Goal: Task Accomplishment & Management: Manage account settings

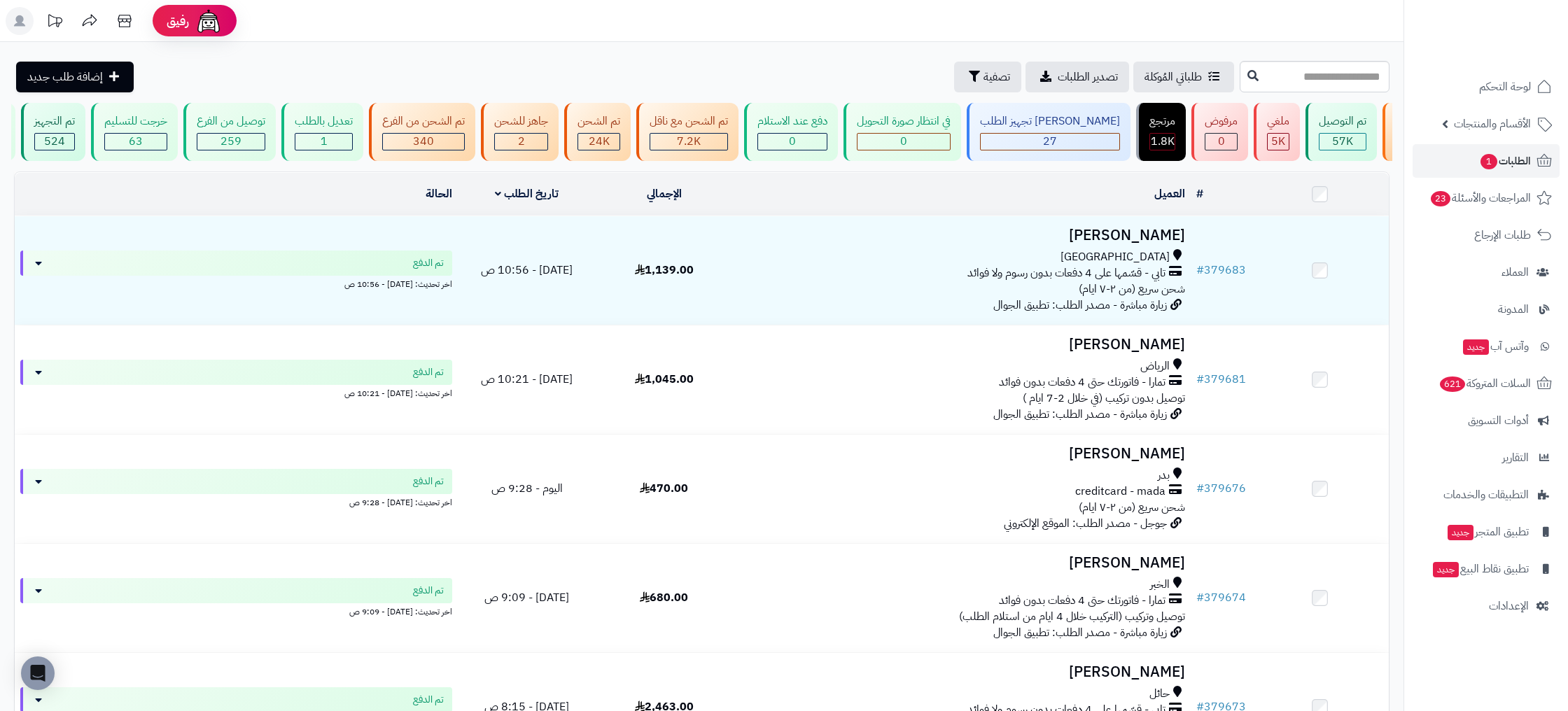
scroll to position [0, -178]
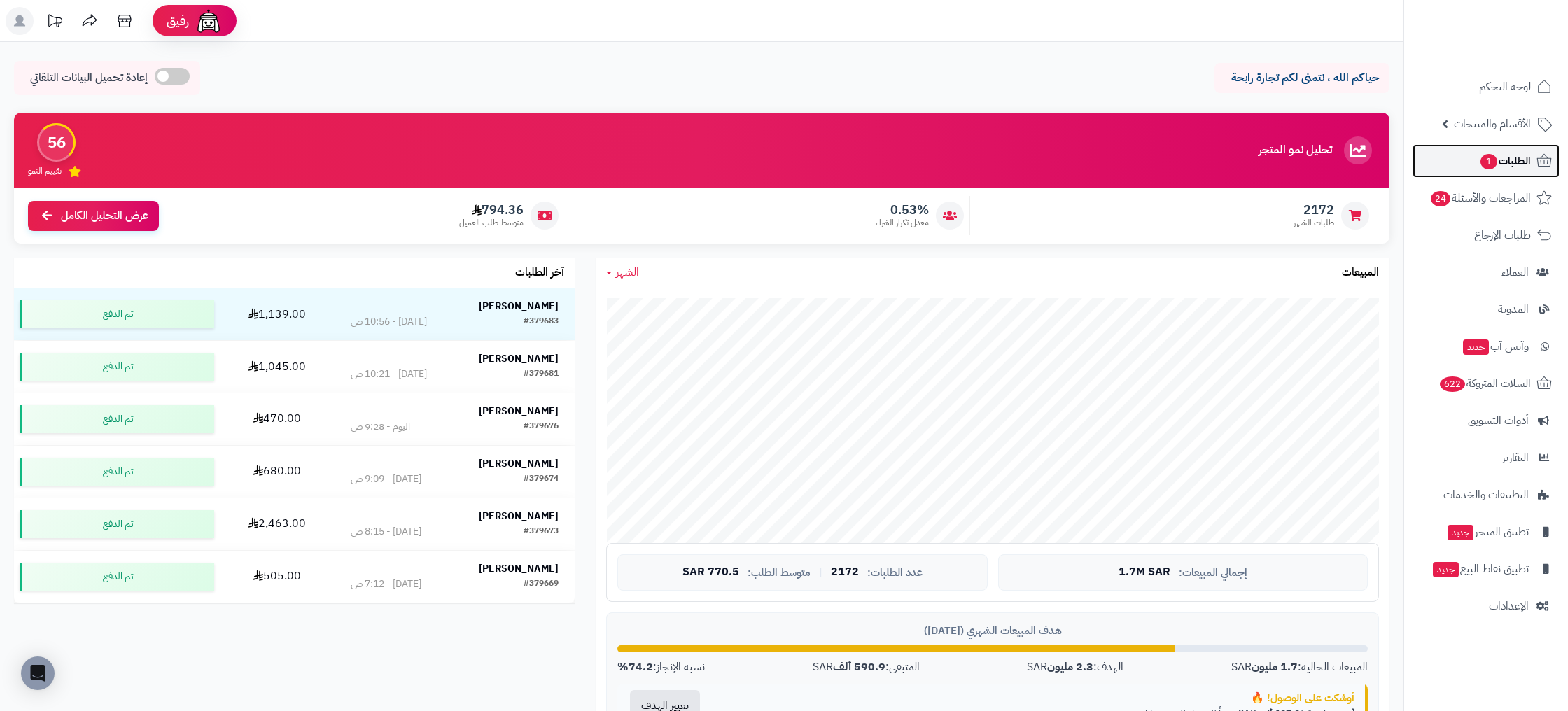
click at [1528, 177] on link "الطلبات 1" at bounding box center [1486, 160] width 147 height 33
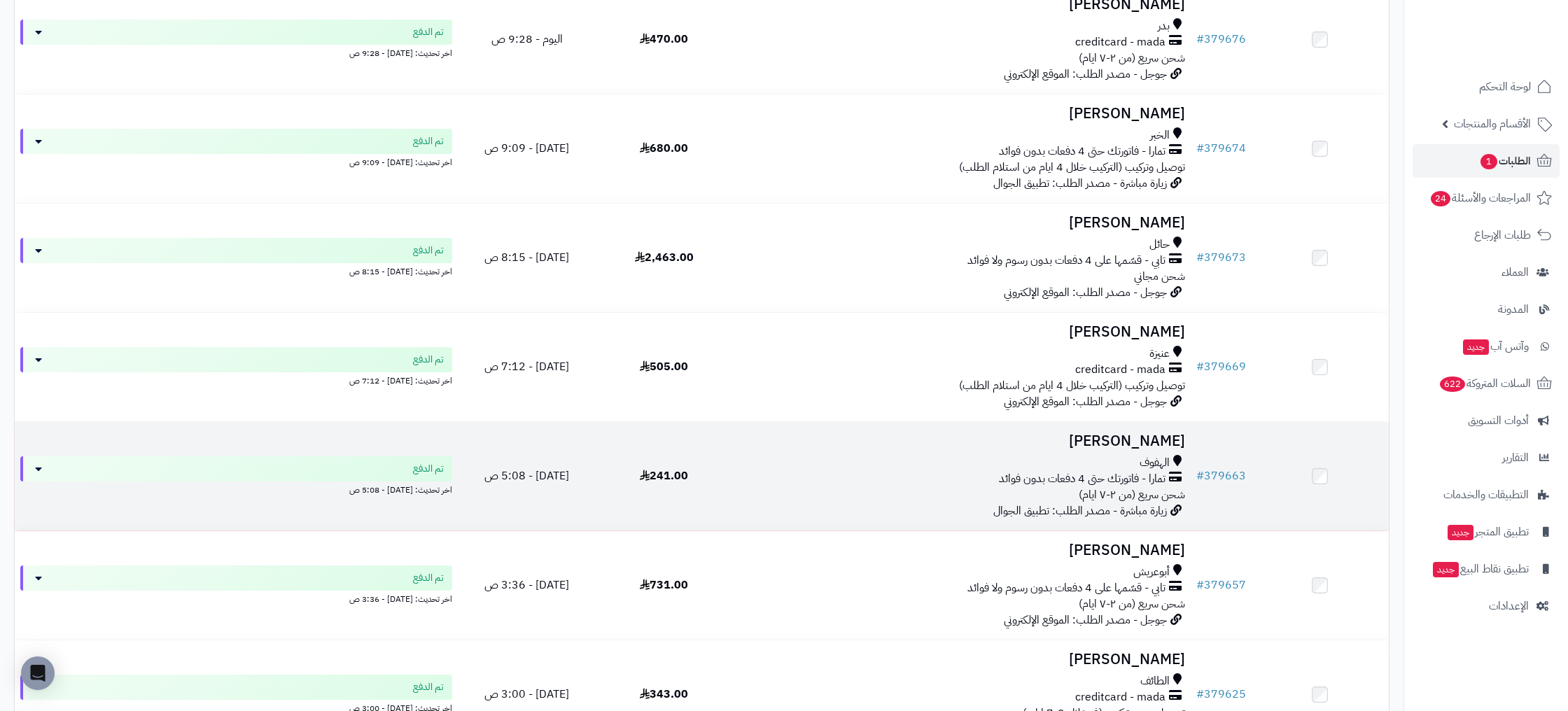
scroll to position [751, 0]
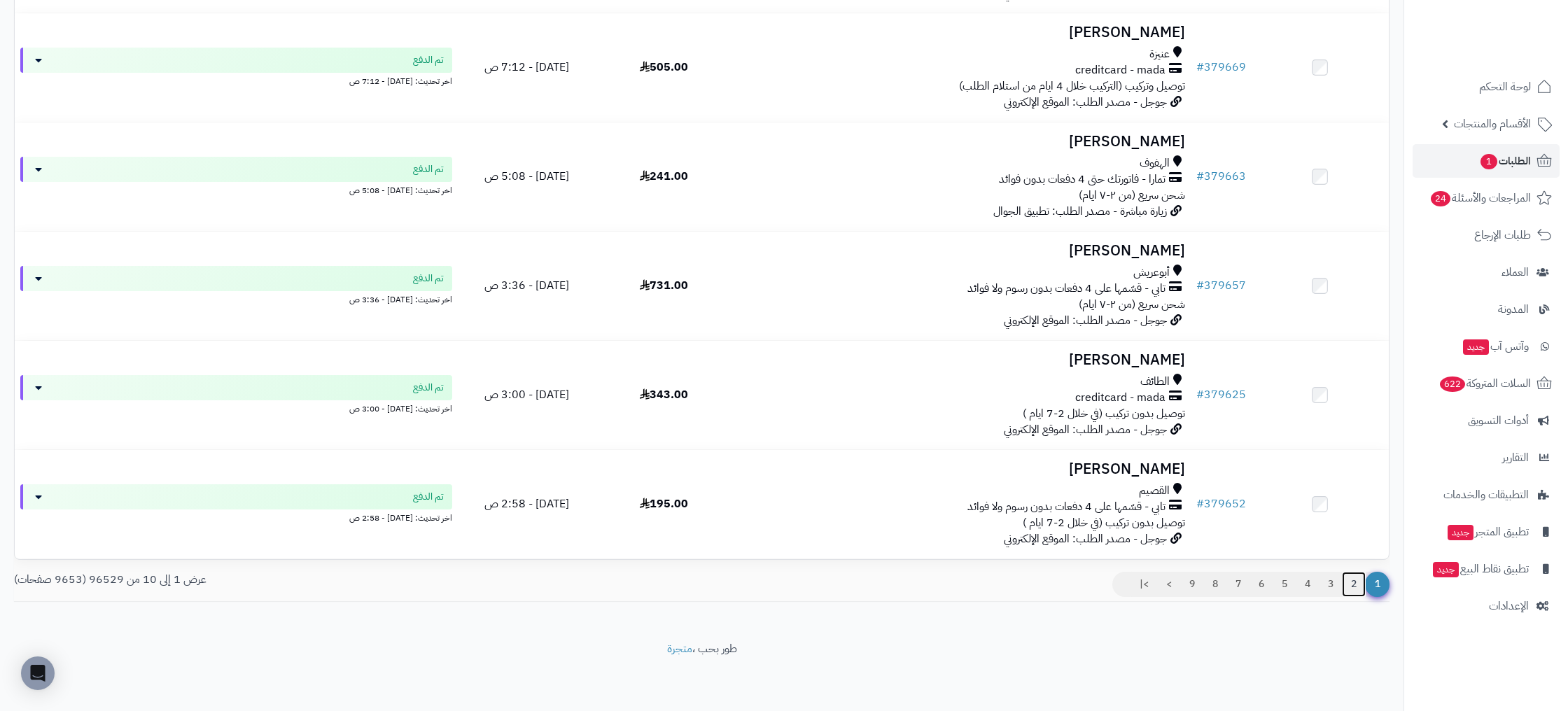
click at [1356, 582] on link "2" at bounding box center [1354, 584] width 24 height 25
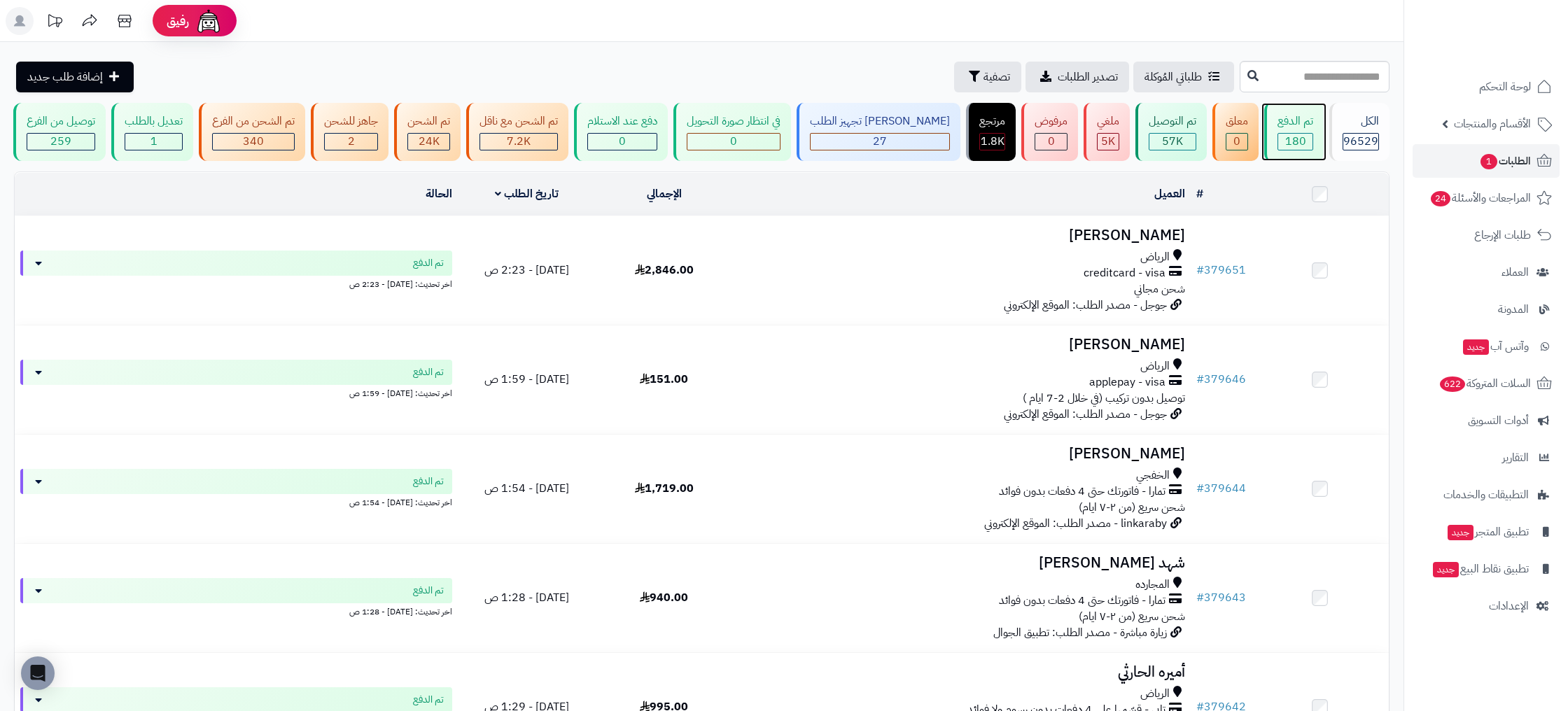
click at [1285, 141] on div "180" at bounding box center [1295, 141] width 34 height 16
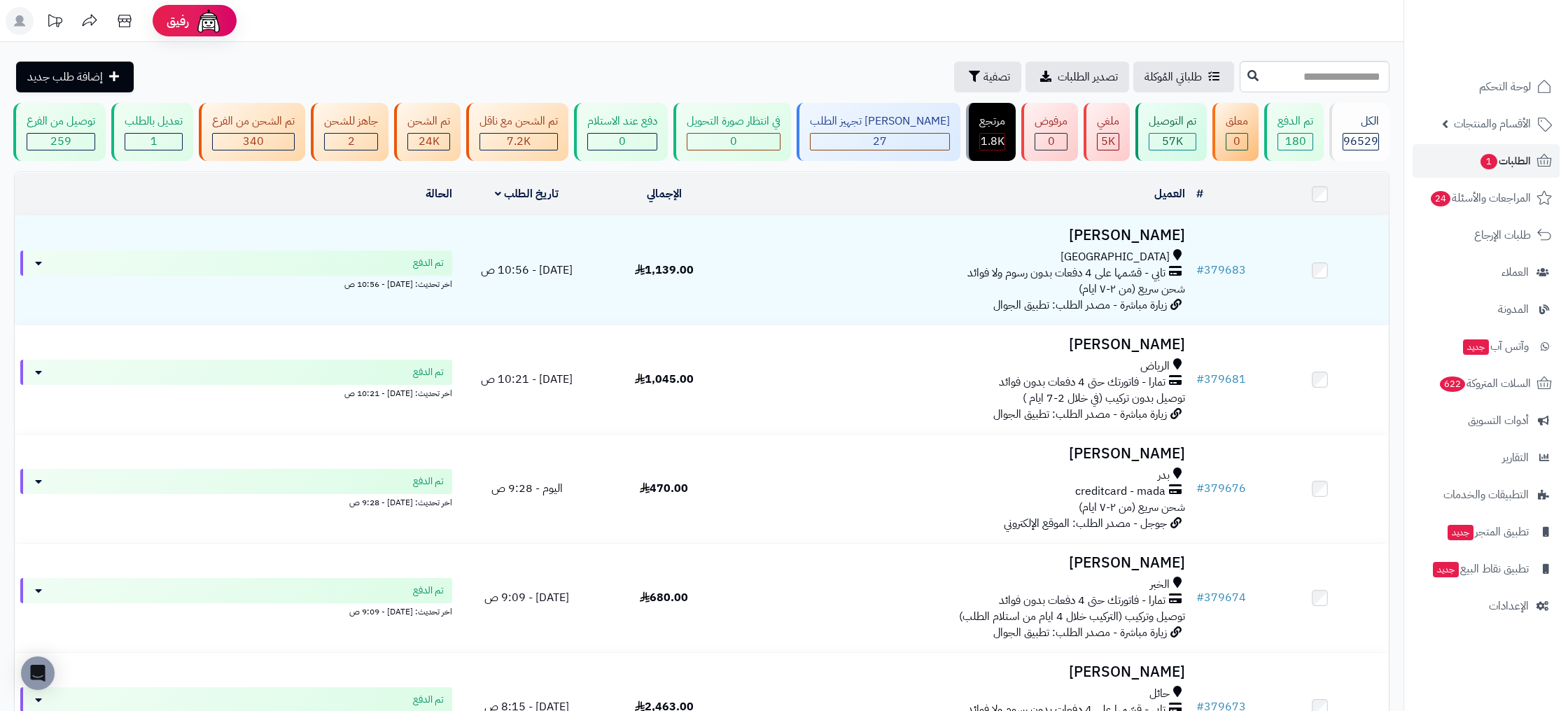
scroll to position [0, -1]
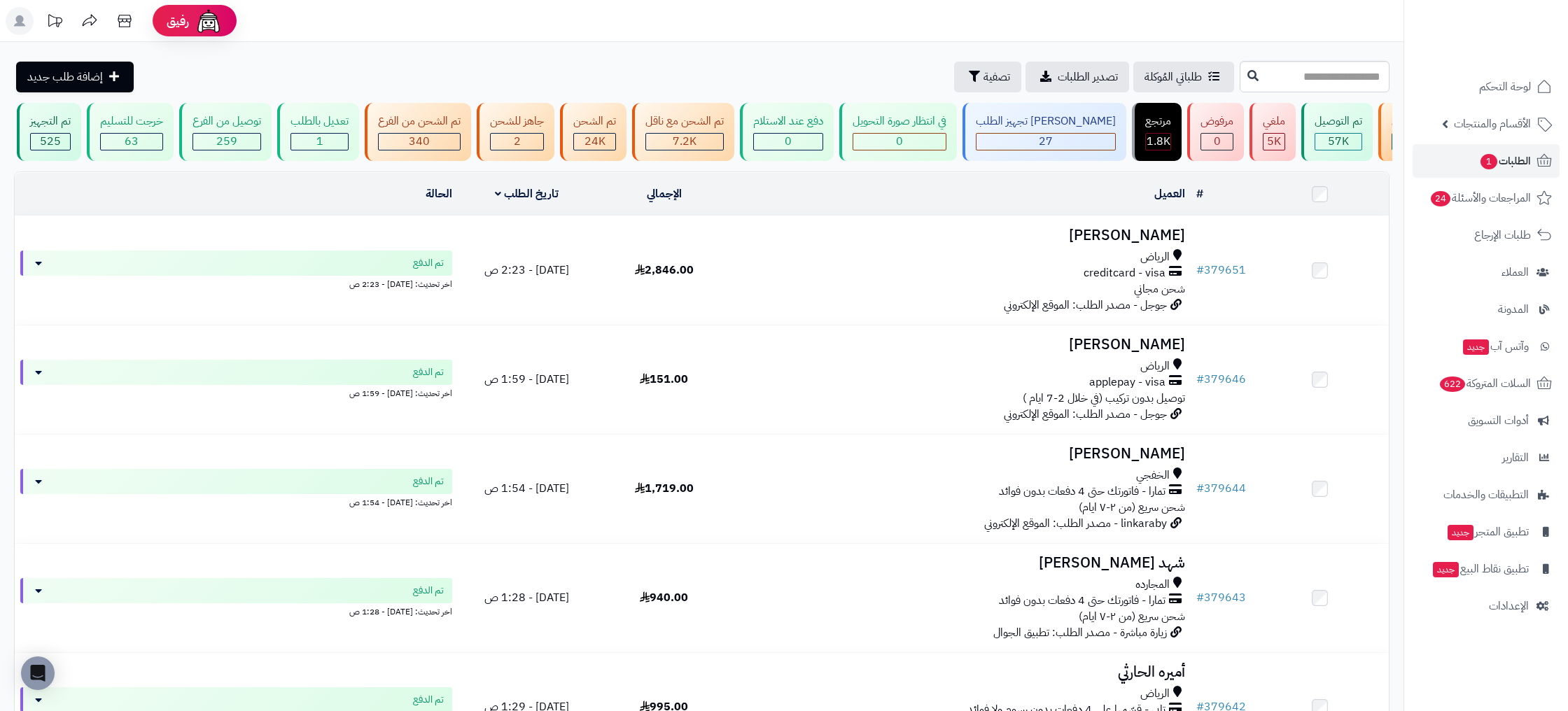
scroll to position [0, -178]
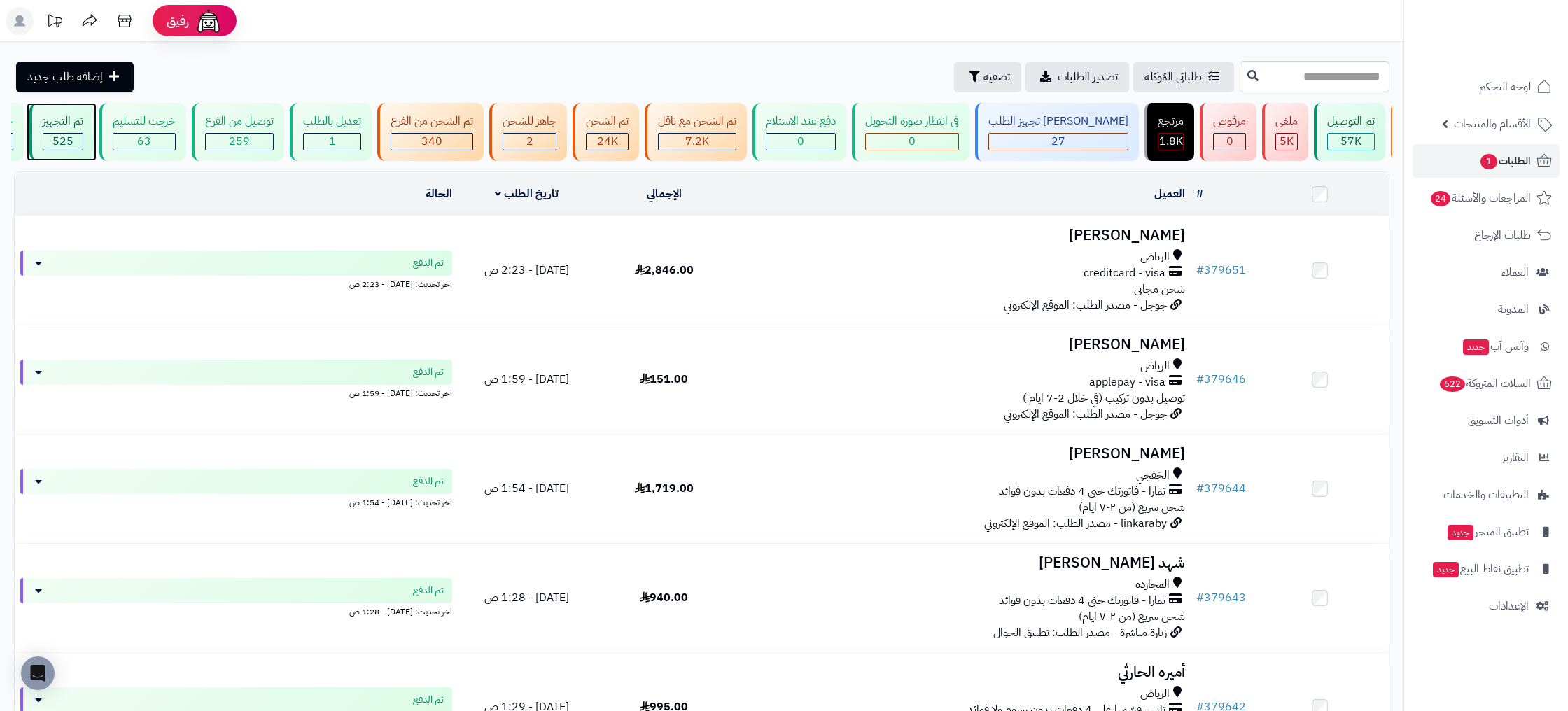
click at [83, 128] on div "تم التجهيز" at bounding box center [63, 121] width 41 height 16
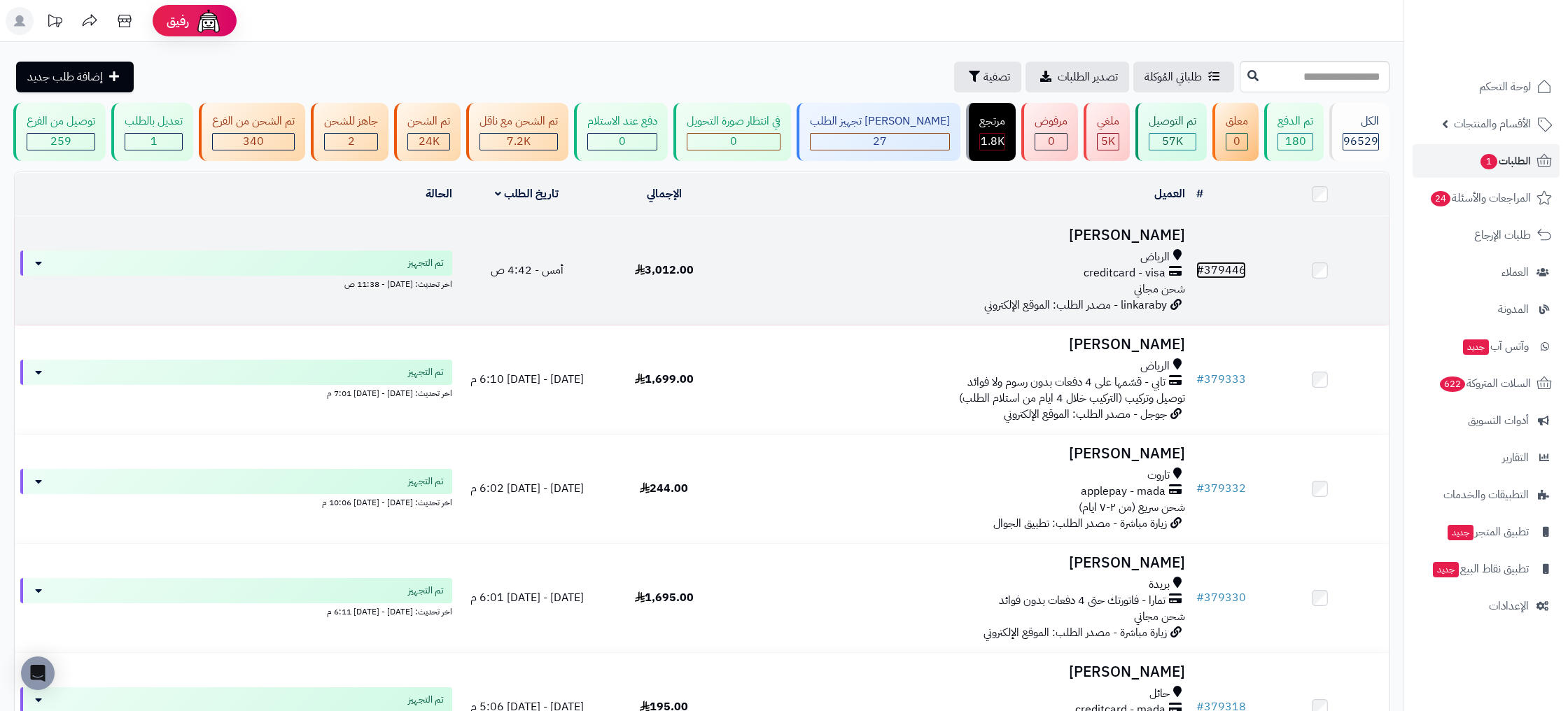
click at [1230, 277] on link "# 379446" at bounding box center [1221, 270] width 50 height 17
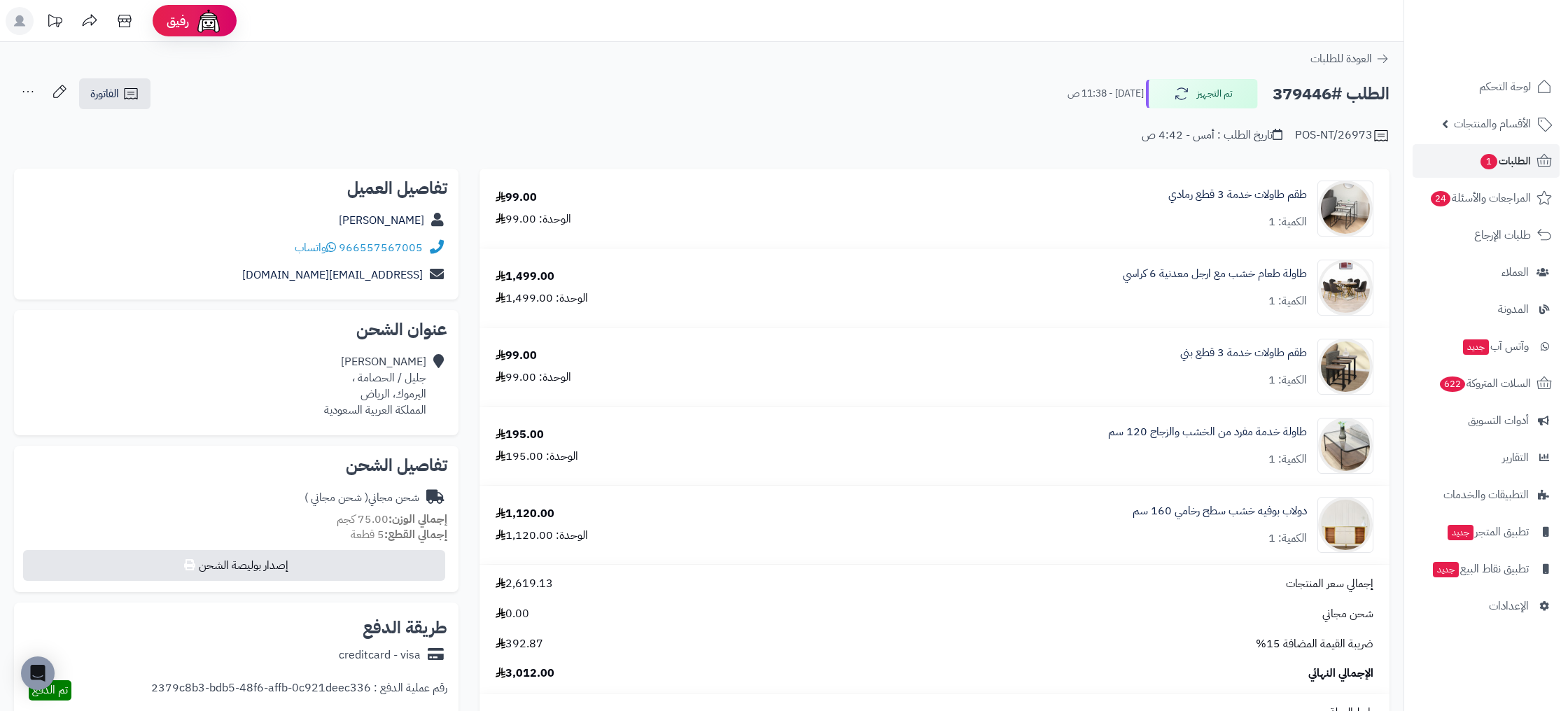
click at [1321, 96] on h2 "الطلب #379446" at bounding box center [1331, 94] width 117 height 29
copy h2 "379446"
click at [1510, 168] on span "الطلبات 1" at bounding box center [1505, 160] width 52 height 19
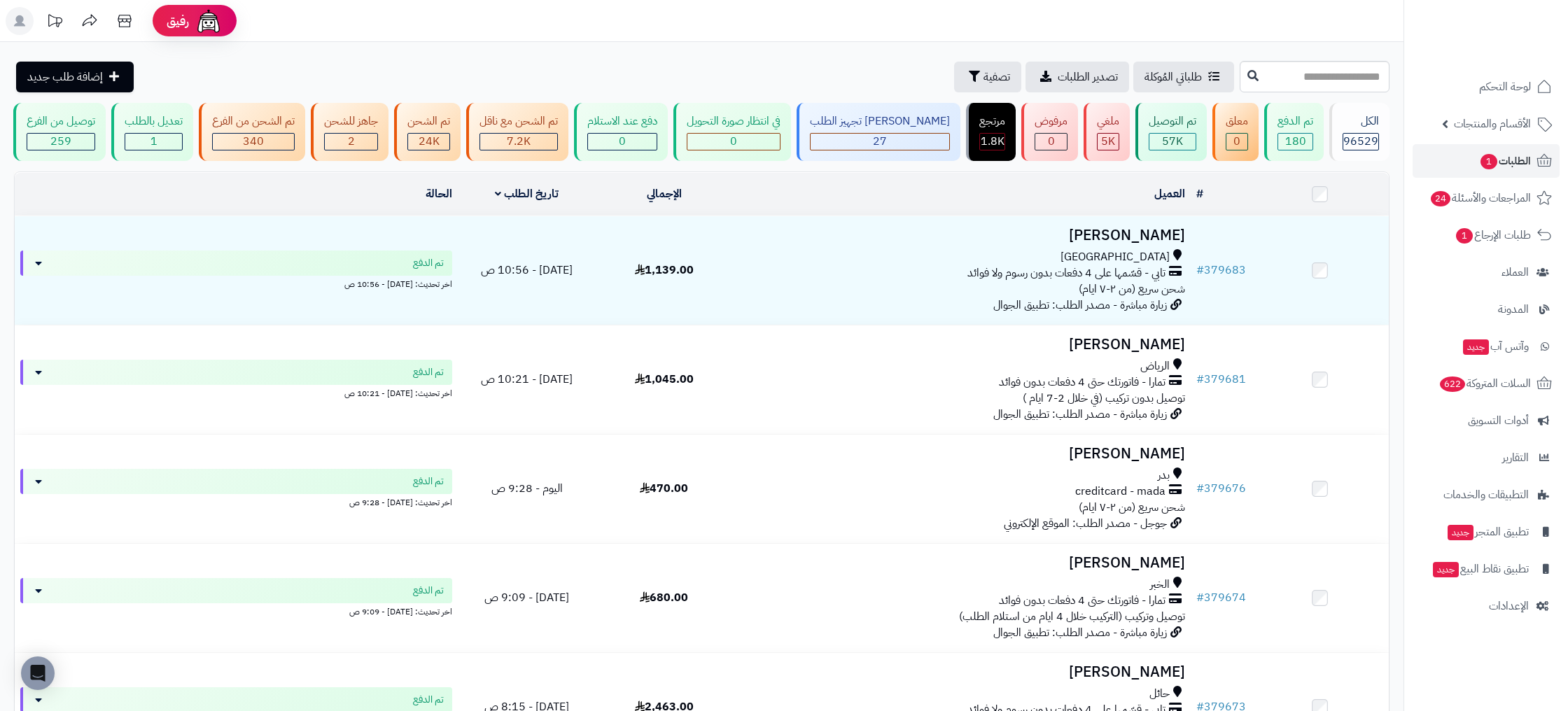
click at [817, 37] on header "رفيق ! الطلبات معالجة مكتمل إرجاع المنتجات العملاء المتواجدون الان 231453 عملاء…" at bounding box center [784, 21] width 1568 height 42
